Goal: Find specific page/section: Find specific page/section

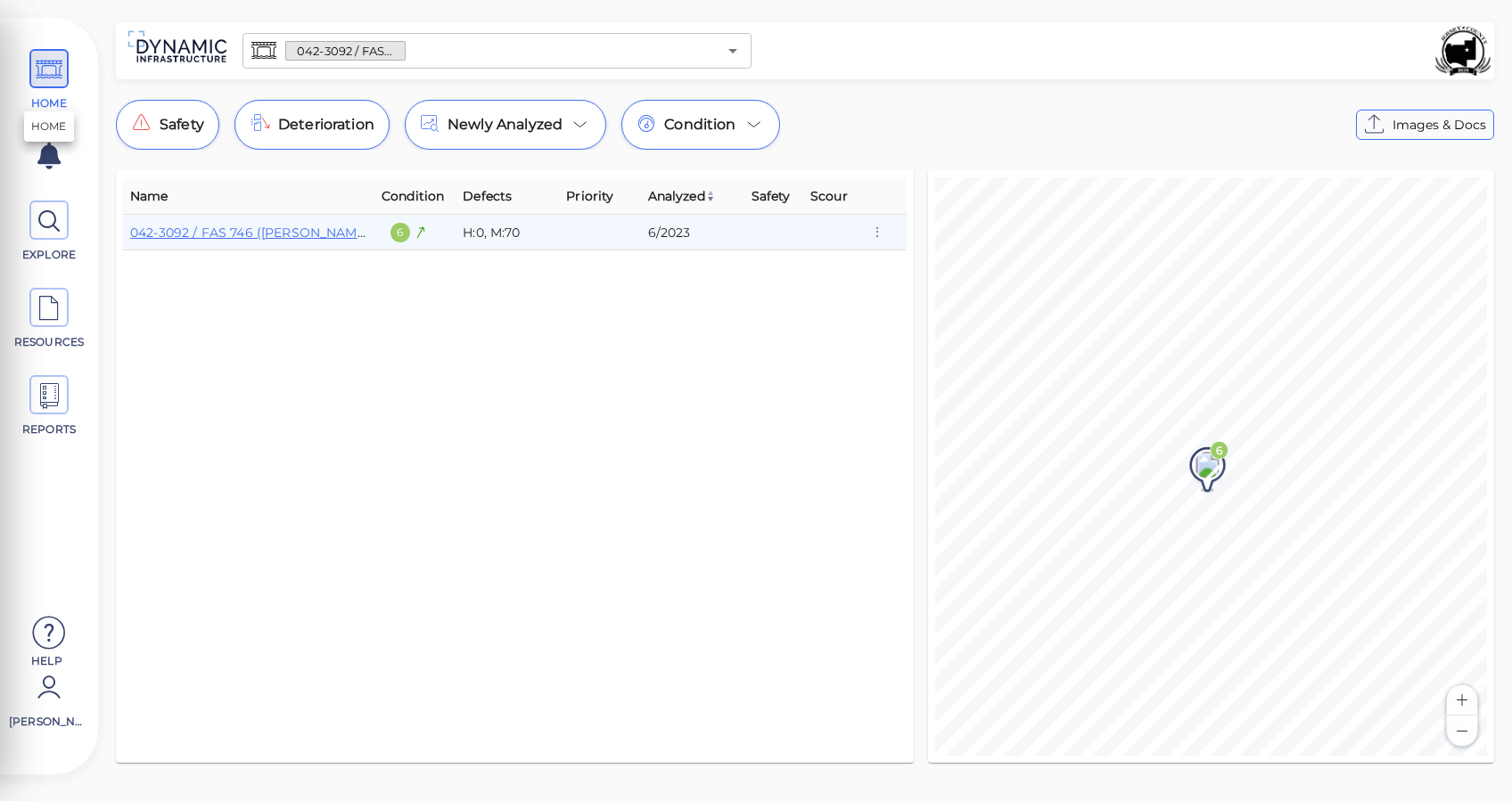
click at [17, 71] on span "HOME" at bounding box center [49, 80] width 80 height 63
click at [28, 75] on span "HOME" at bounding box center [49, 80] width 80 height 63
click at [436, 64] on div "042-3092 / FAS 746 (Kane Road) ​" at bounding box center [496, 51] width 509 height 36
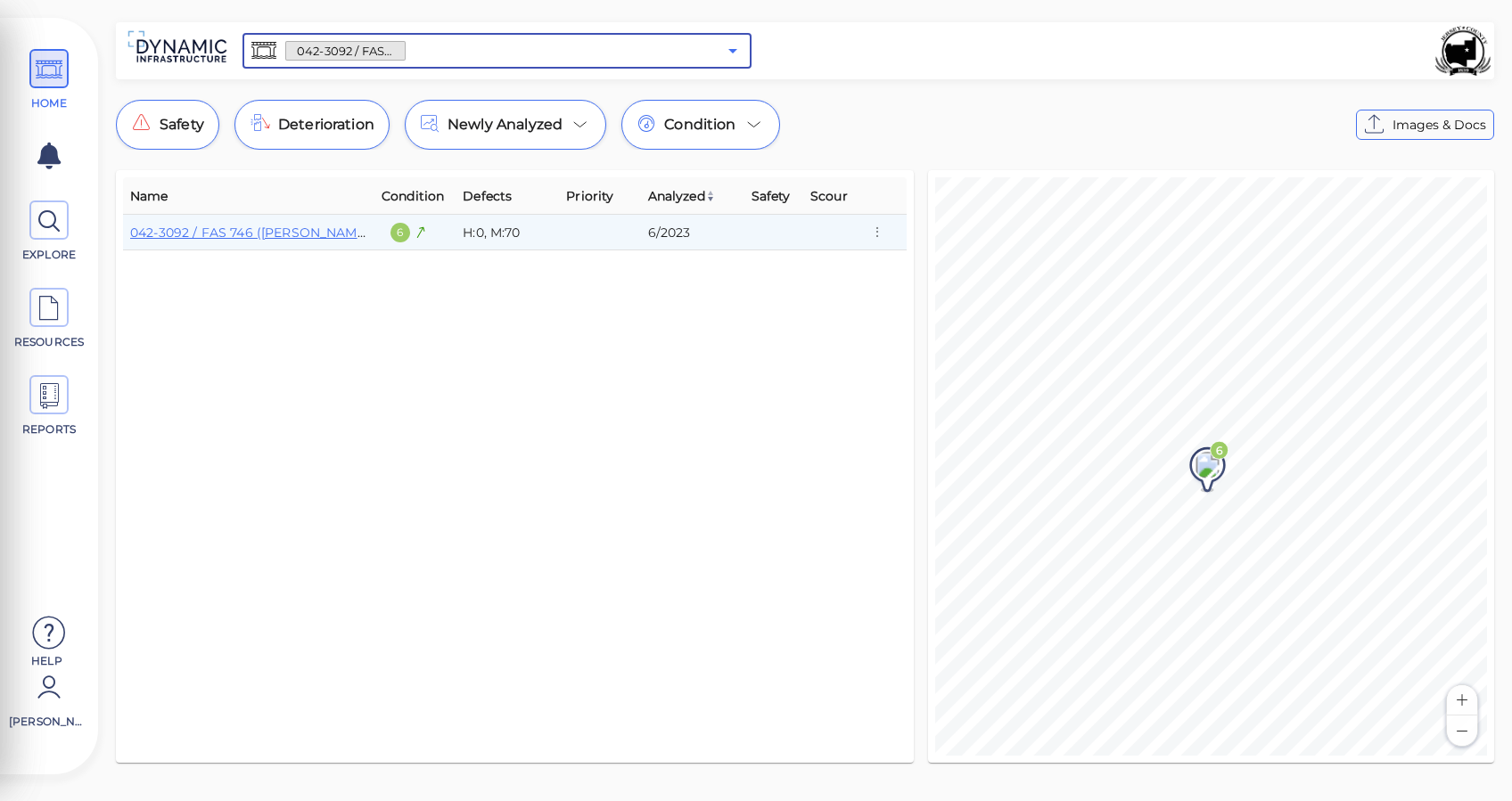
click at [730, 58] on icon "Open" at bounding box center [732, 51] width 21 height 21
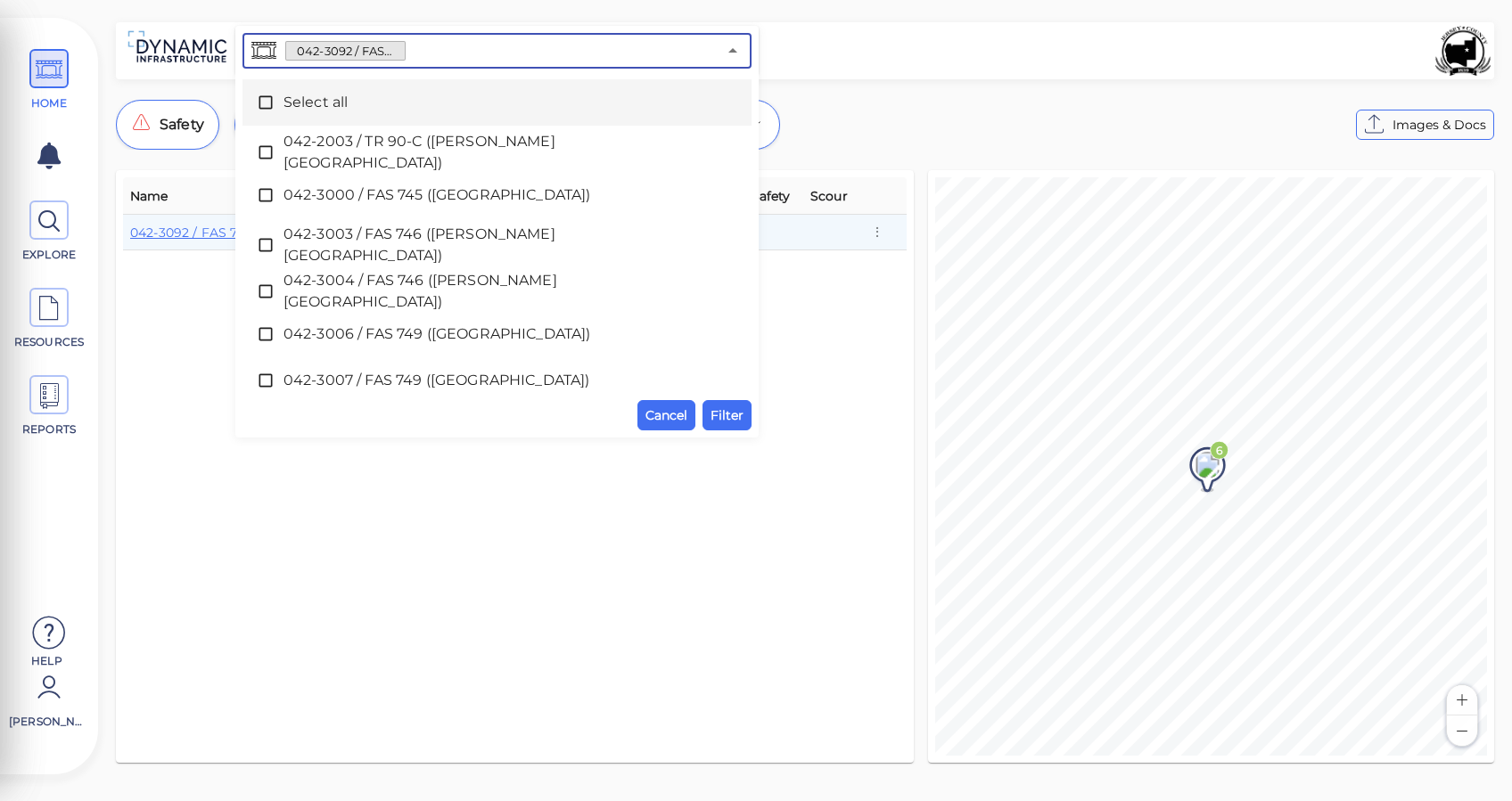
click at [272, 98] on icon at bounding box center [265, 102] width 17 height 17
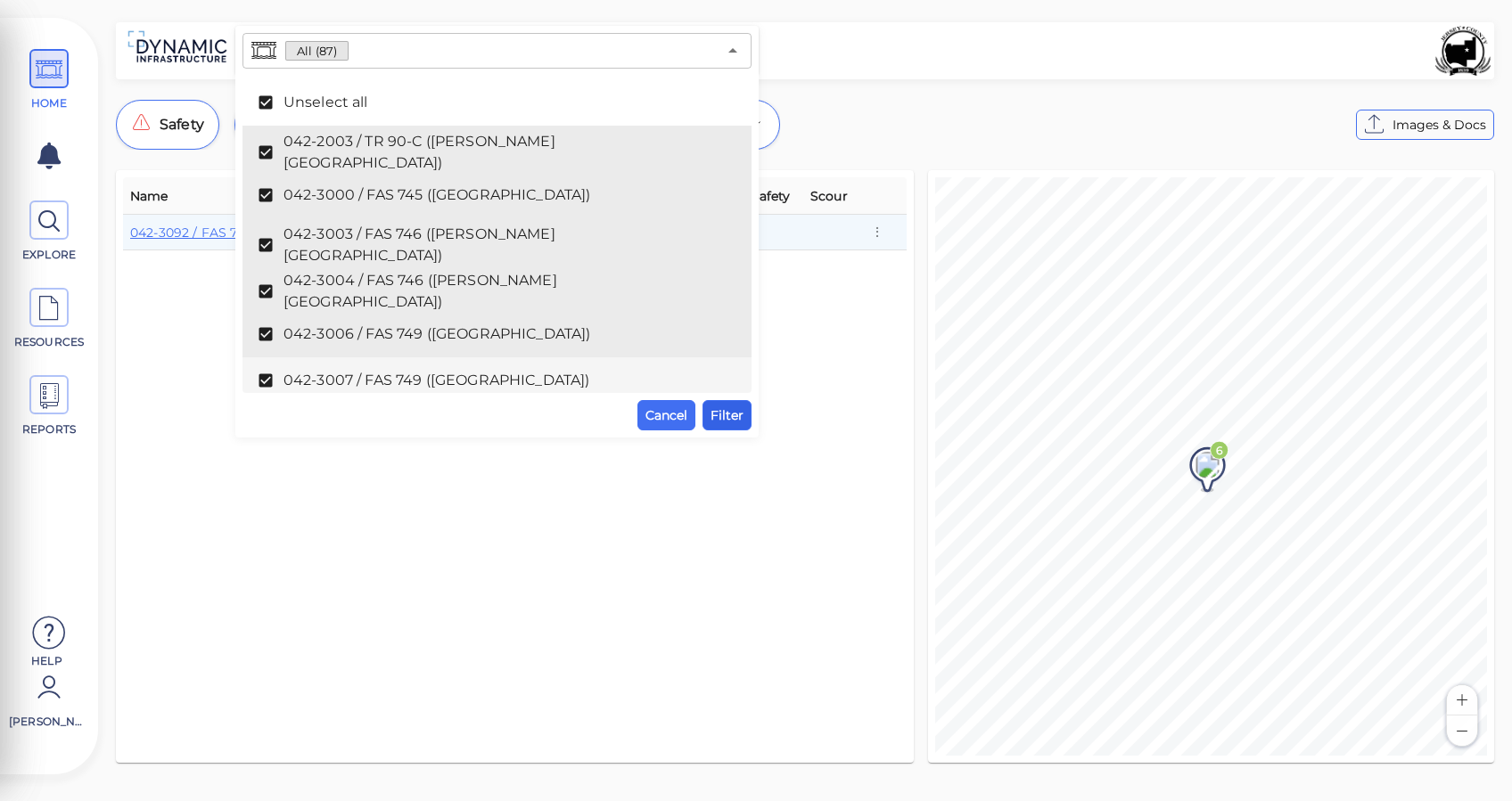
click at [731, 414] on span "Filter" at bounding box center [727, 415] width 33 height 21
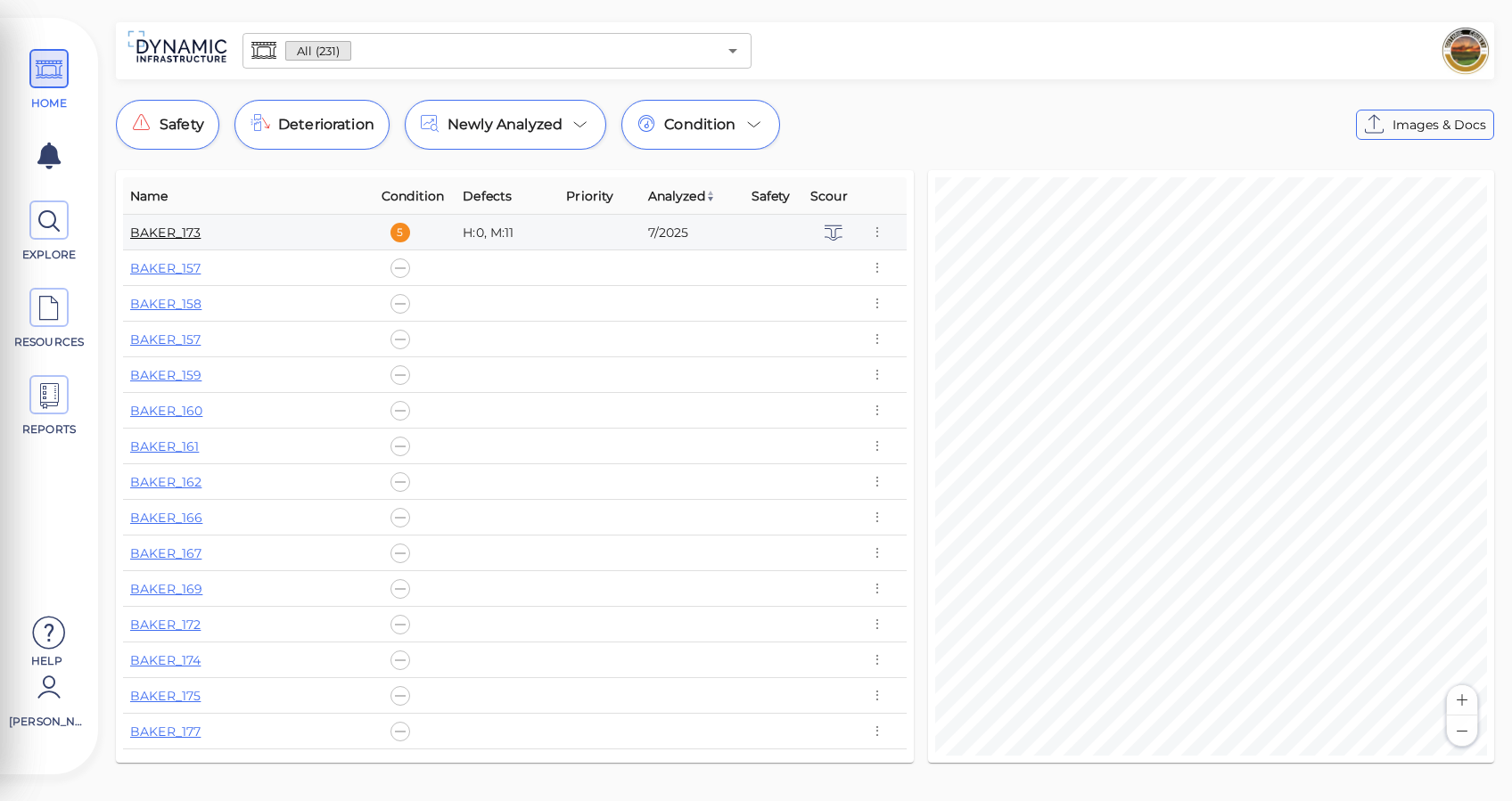
click at [172, 235] on link "BAKER_173" at bounding box center [165, 232] width 70 height 16
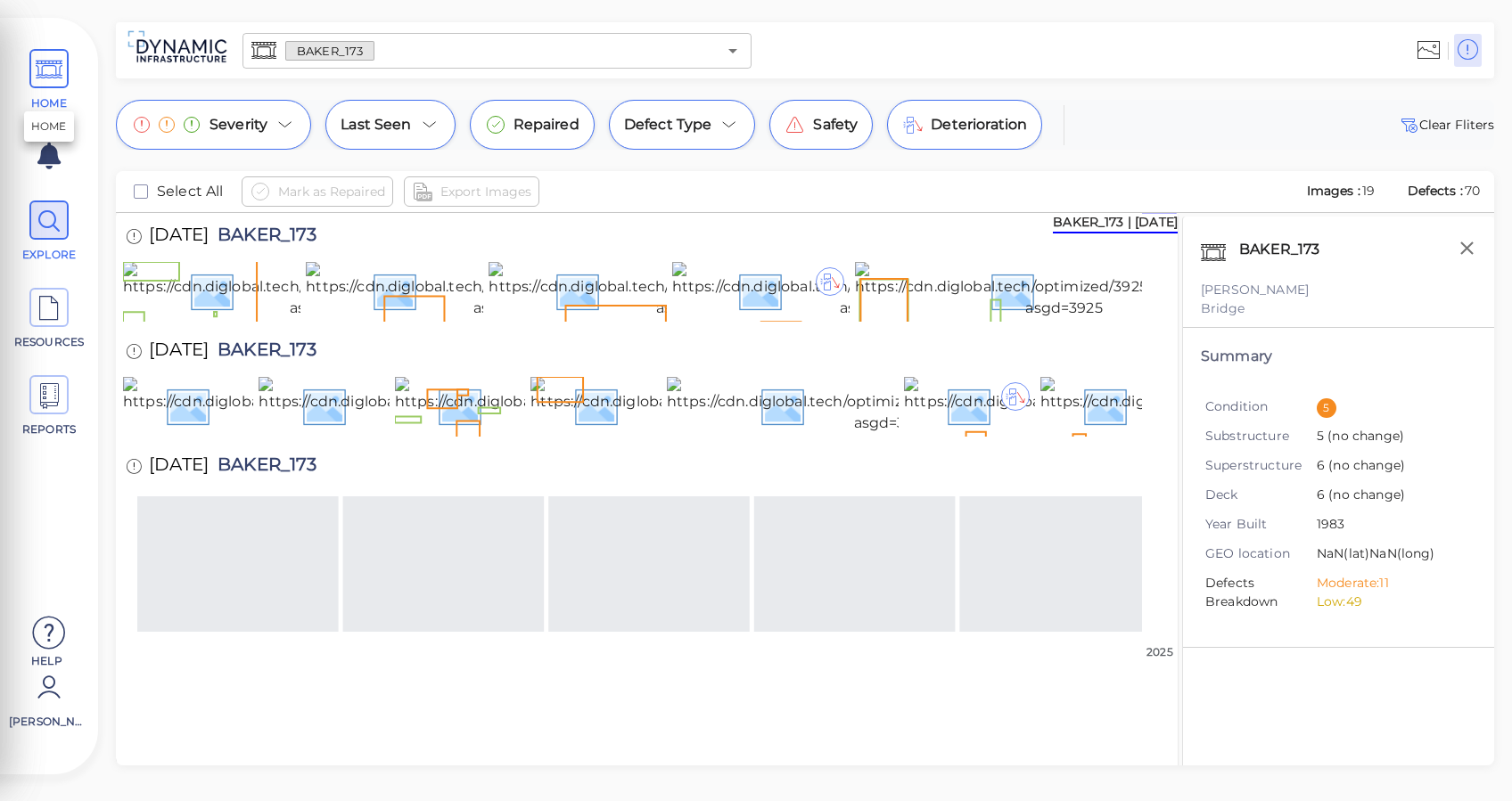
click at [61, 93] on span "HOME" at bounding box center [49, 80] width 80 height 63
